Goal: Find contact information: Find contact information

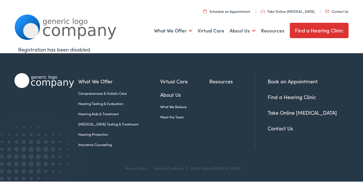
click at [288, 128] on link "Contact Us" at bounding box center [280, 127] width 25 height 7
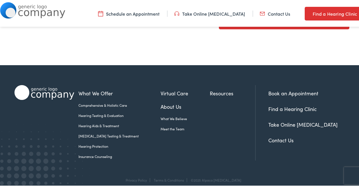
scroll to position [271, 0]
